Goal: Task Accomplishment & Management: Understand process/instructions

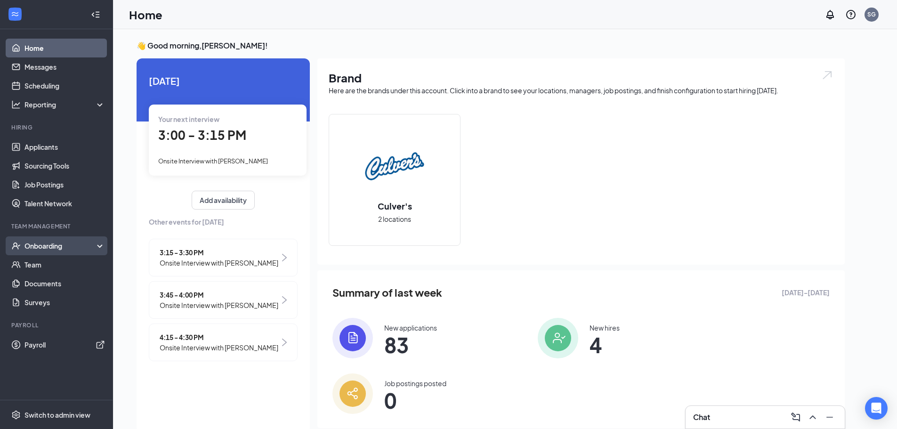
click at [31, 247] on div "Onboarding" at bounding box center [60, 245] width 73 height 9
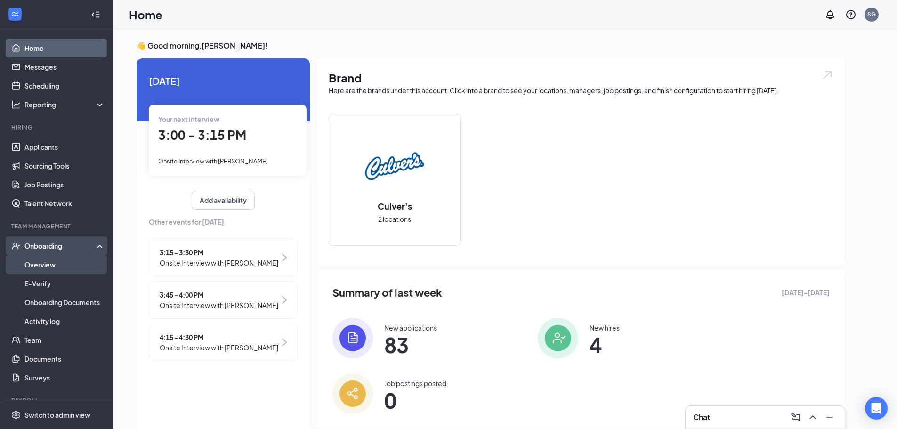
click at [34, 263] on link "Overview" at bounding box center [64, 264] width 81 height 19
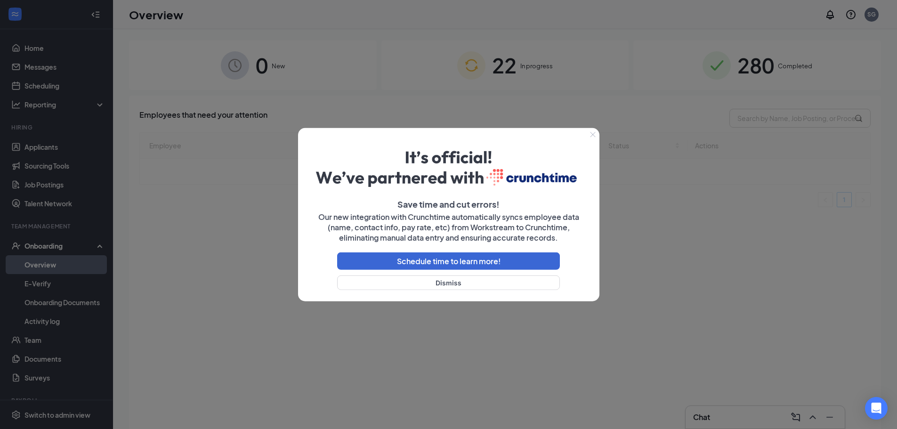
click at [523, 290] on div "Schedule time to learn more! Dismiss" at bounding box center [449, 271] width 286 height 45
click at [522, 289] on button "Dismiss" at bounding box center [448, 283] width 223 height 15
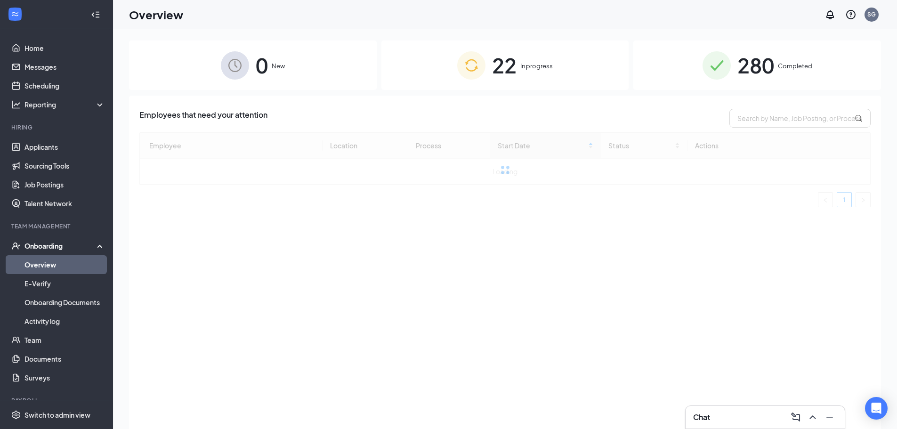
click at [476, 71] on img at bounding box center [471, 65] width 28 height 28
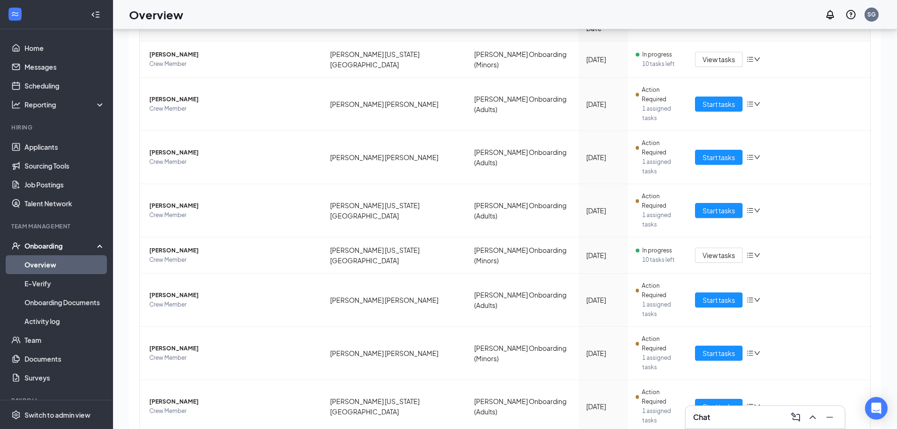
scroll to position [42, 0]
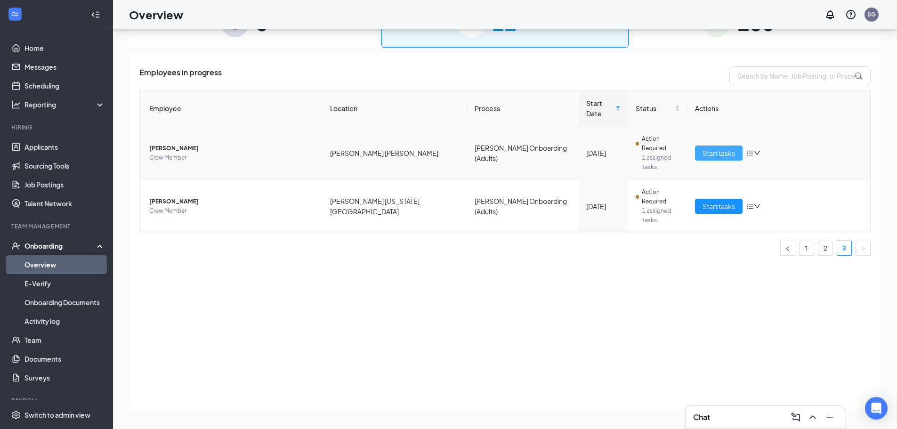
click at [734, 148] on span "Start tasks" at bounding box center [719, 153] width 33 height 10
